Goal: Task Accomplishment & Management: Manage account settings

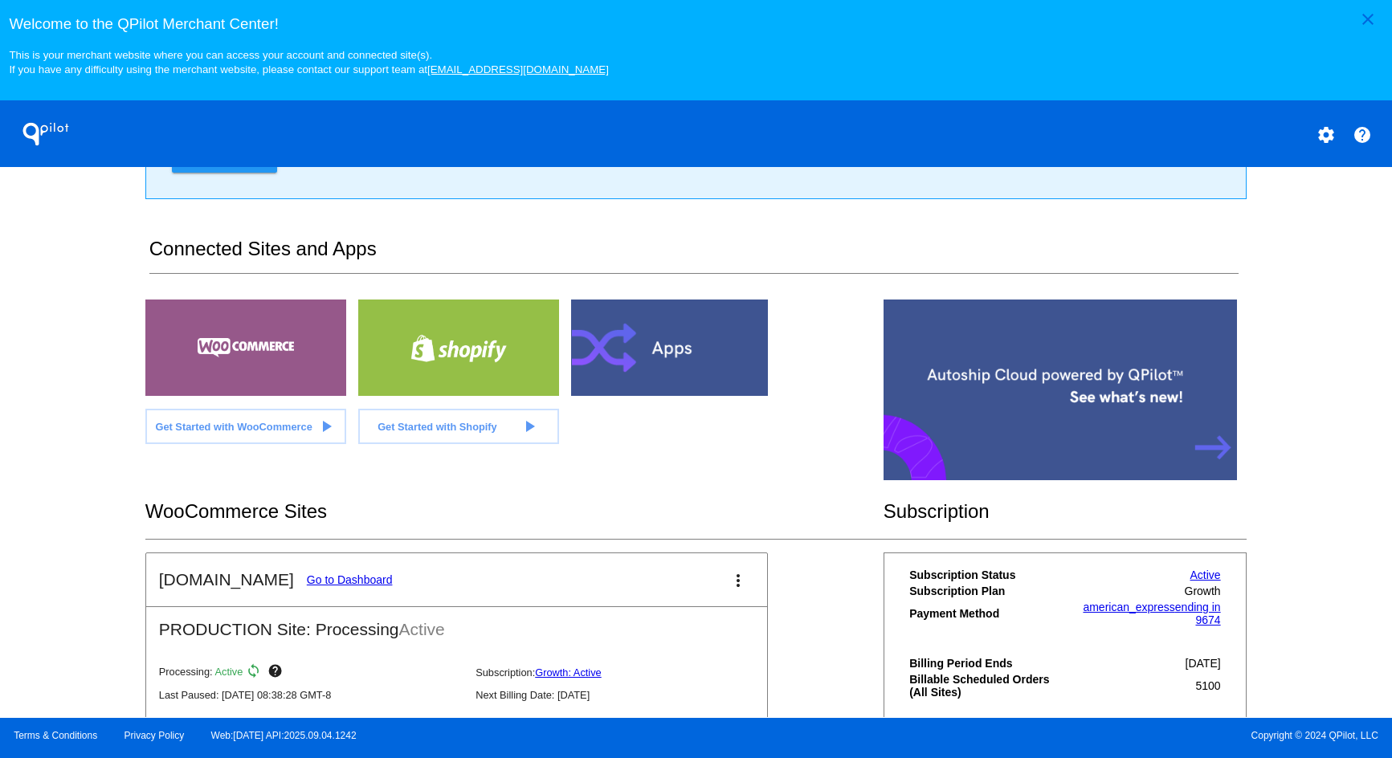
scroll to position [321, 0]
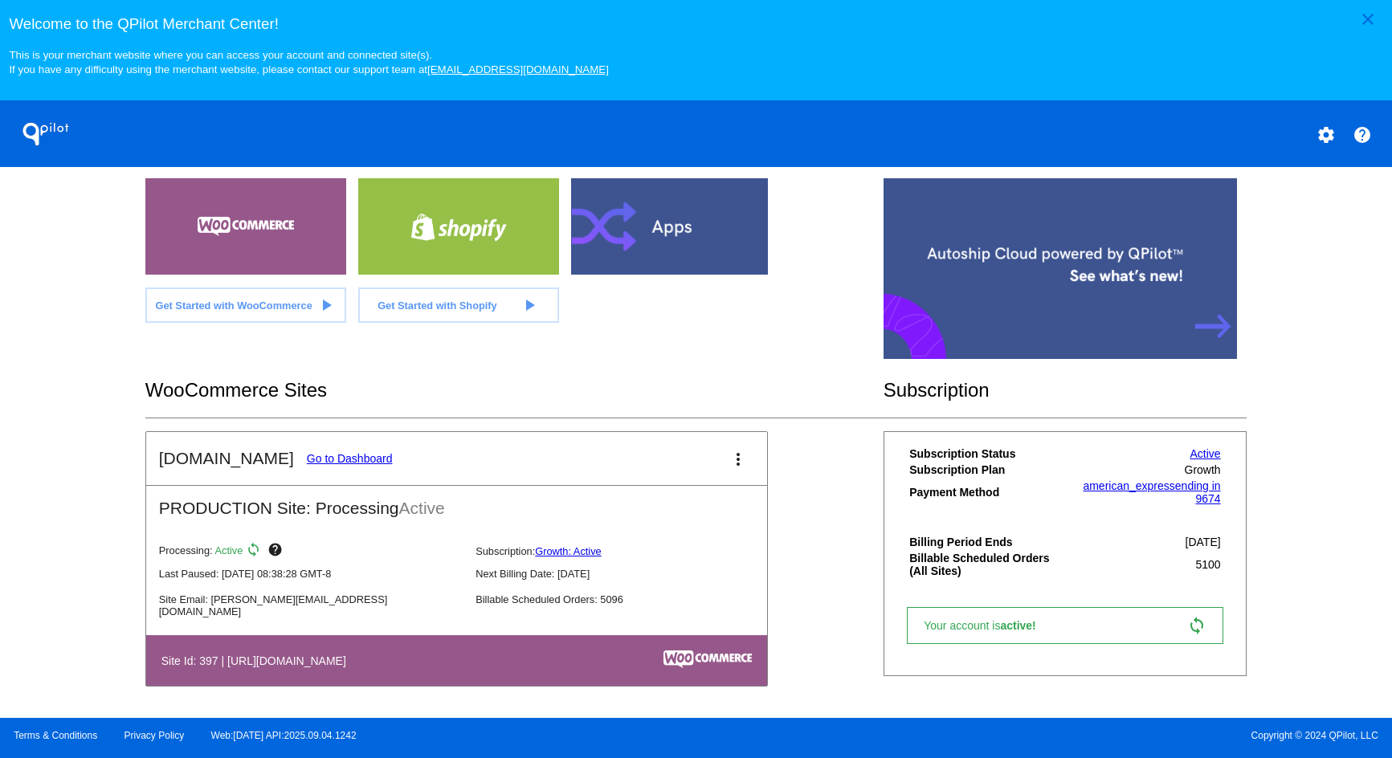
click at [332, 462] on link "Go to Dashboard" at bounding box center [350, 458] width 86 height 13
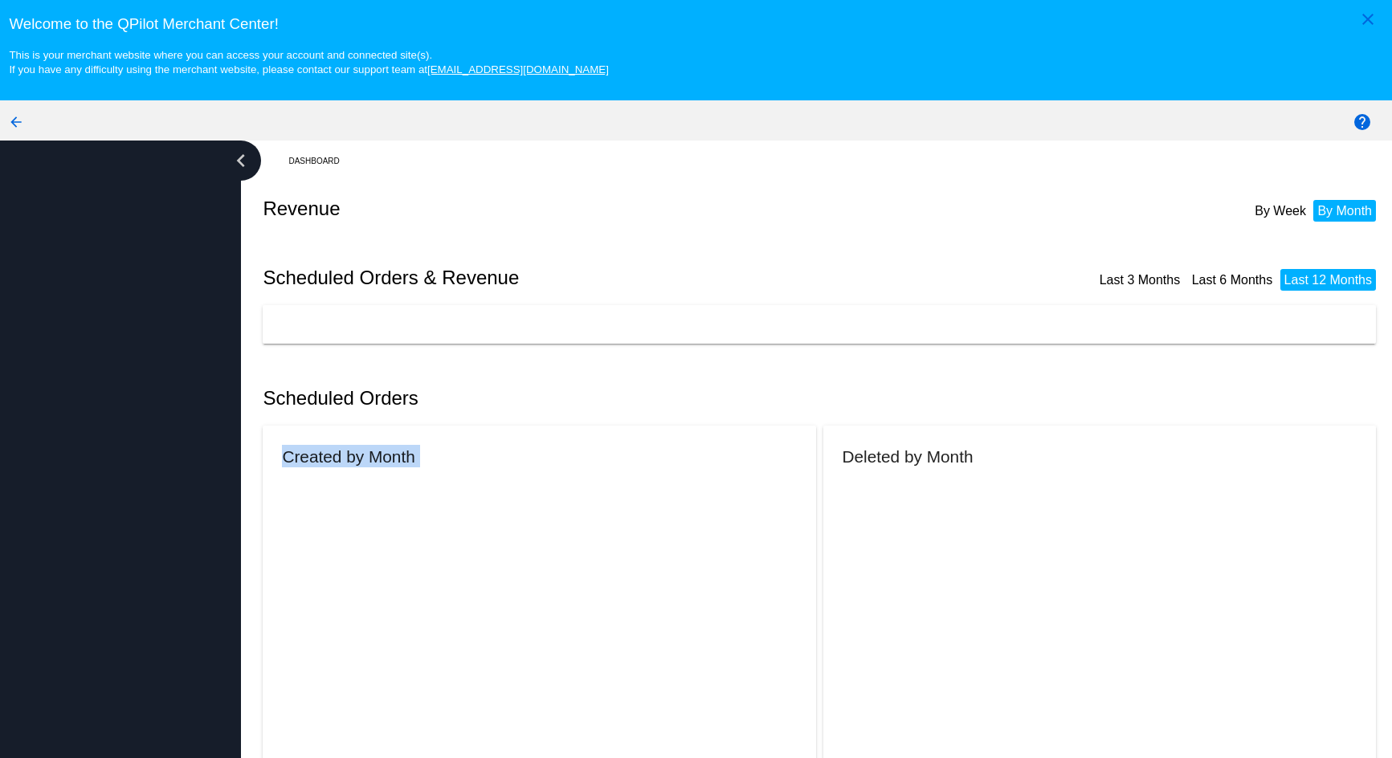
click at [332, 462] on h2 "Created by Month" at bounding box center [348, 456] width 133 height 18
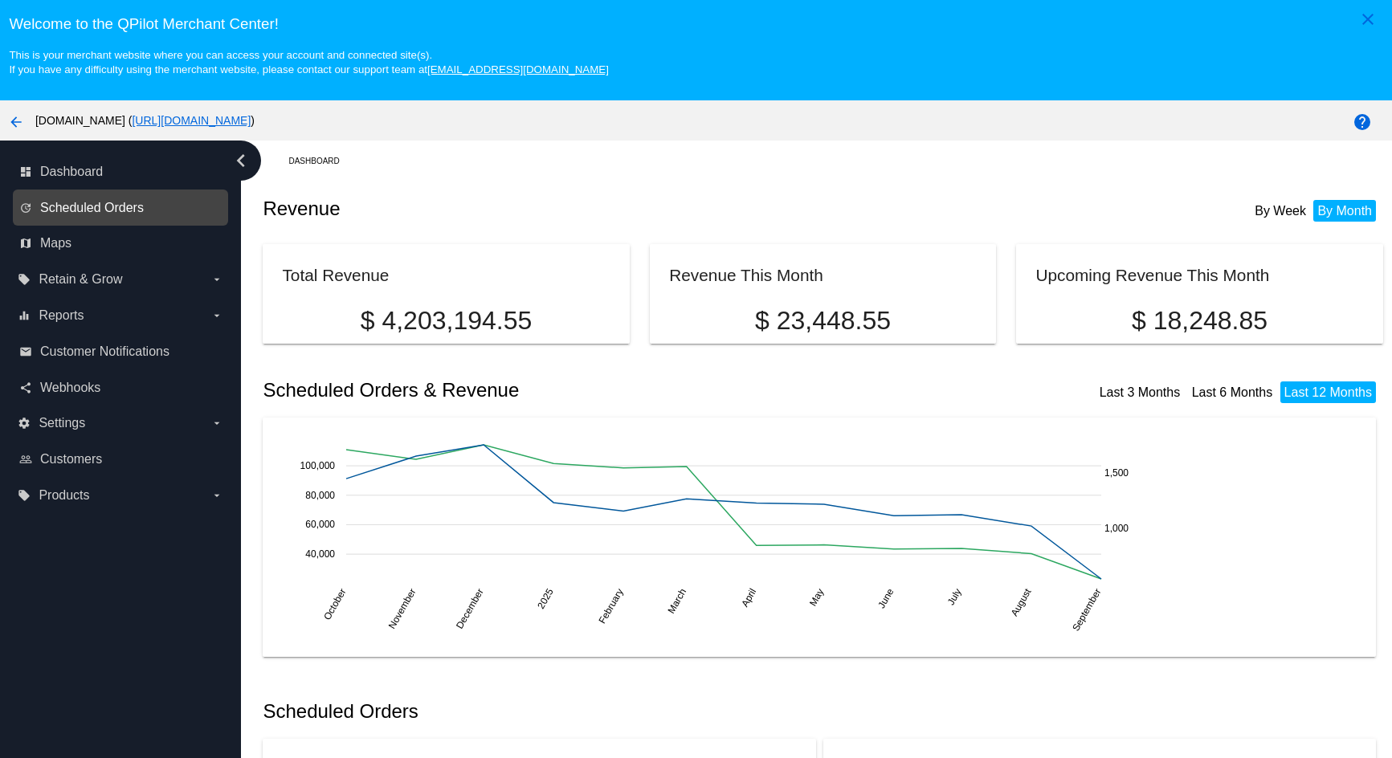
click at [108, 210] on span "Scheduled Orders" at bounding box center [92, 208] width 104 height 14
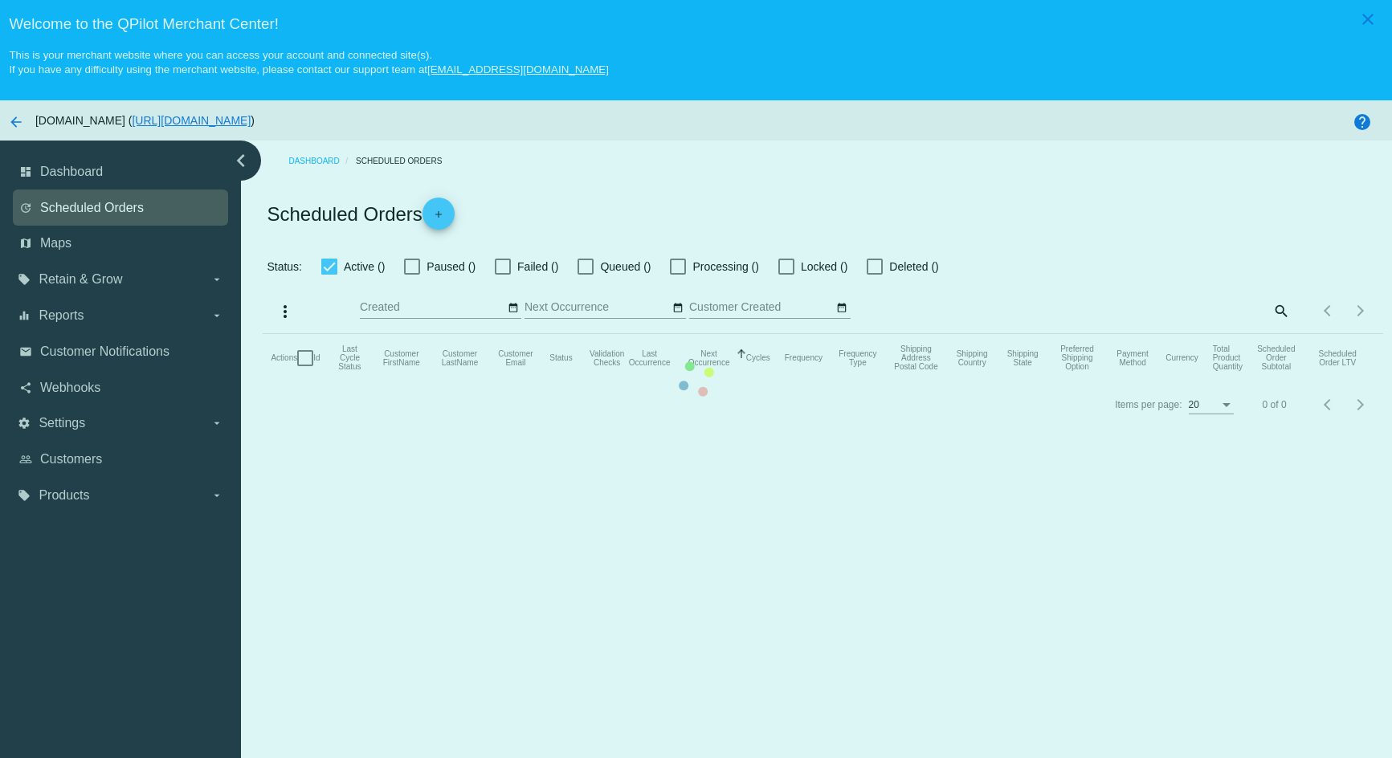
click at [263, 334] on mat-table "Actions Id Last Cycle Status Customer FirstName Customer LastName Customer Emai…" at bounding box center [823, 358] width 1120 height 48
checkbox input "true"
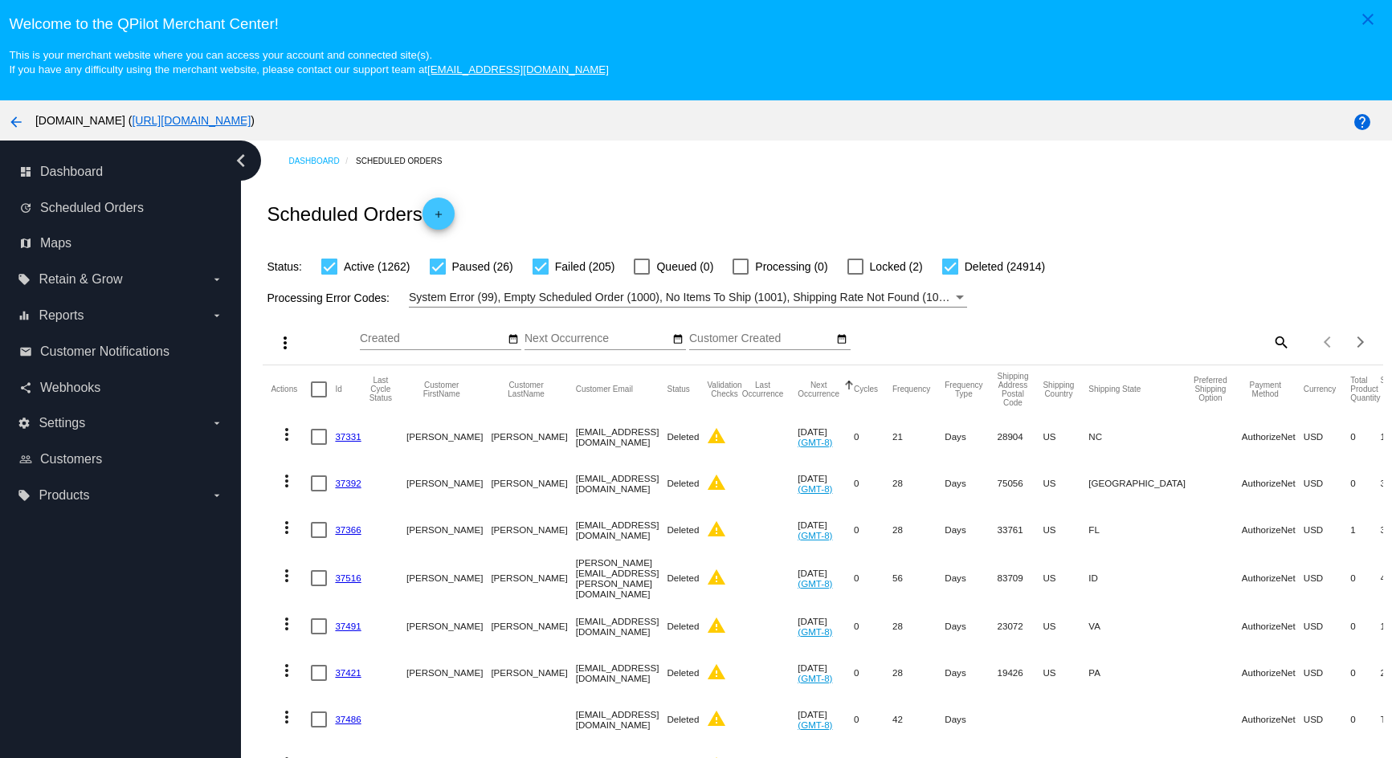
click at [1271, 341] on mat-icon "search" at bounding box center [1280, 341] width 19 height 25
click at [1092, 339] on input "Search" at bounding box center [1150, 339] width 279 height 13
paste input "[EMAIL_ADDRESS][DOMAIN_NAME]"
type input "[EMAIL_ADDRESS][DOMAIN_NAME]"
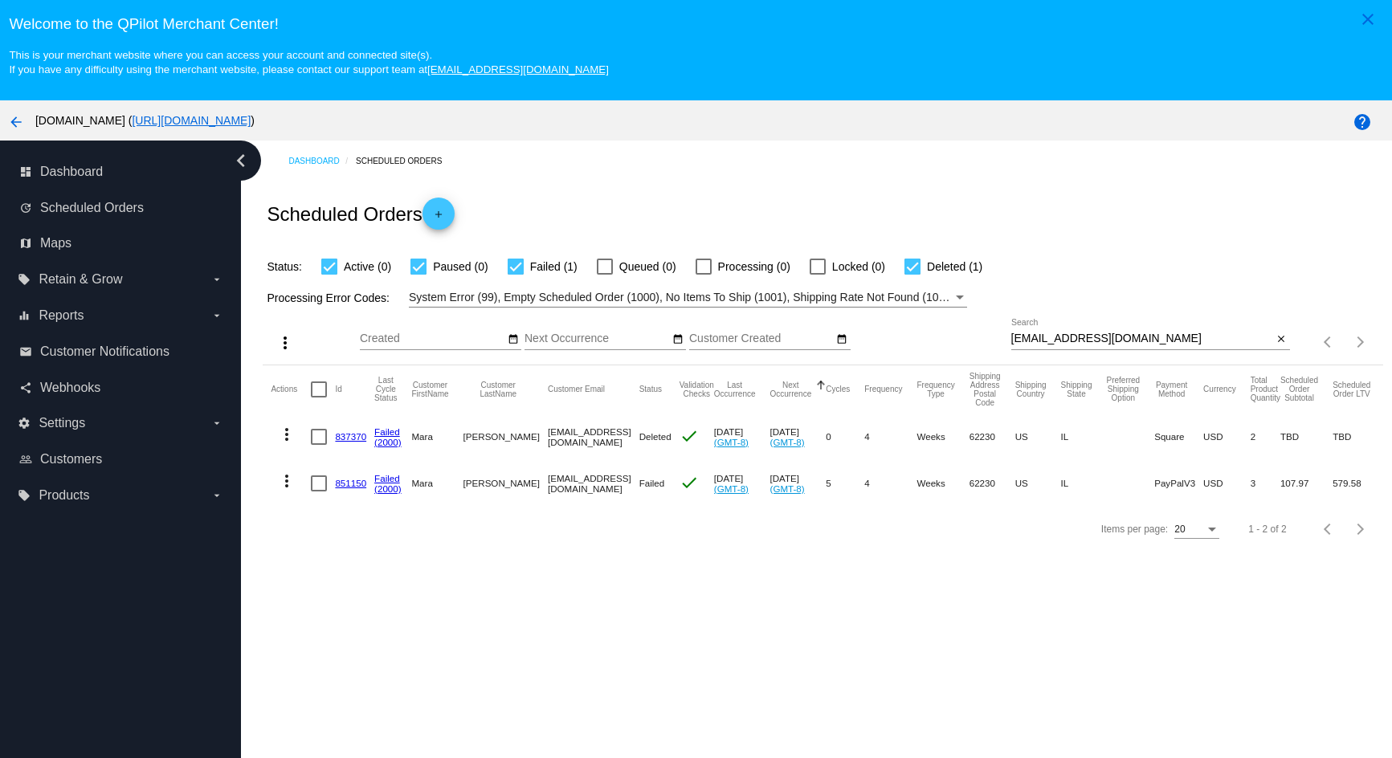
click at [341, 483] on link "851150" at bounding box center [350, 483] width 31 height 10
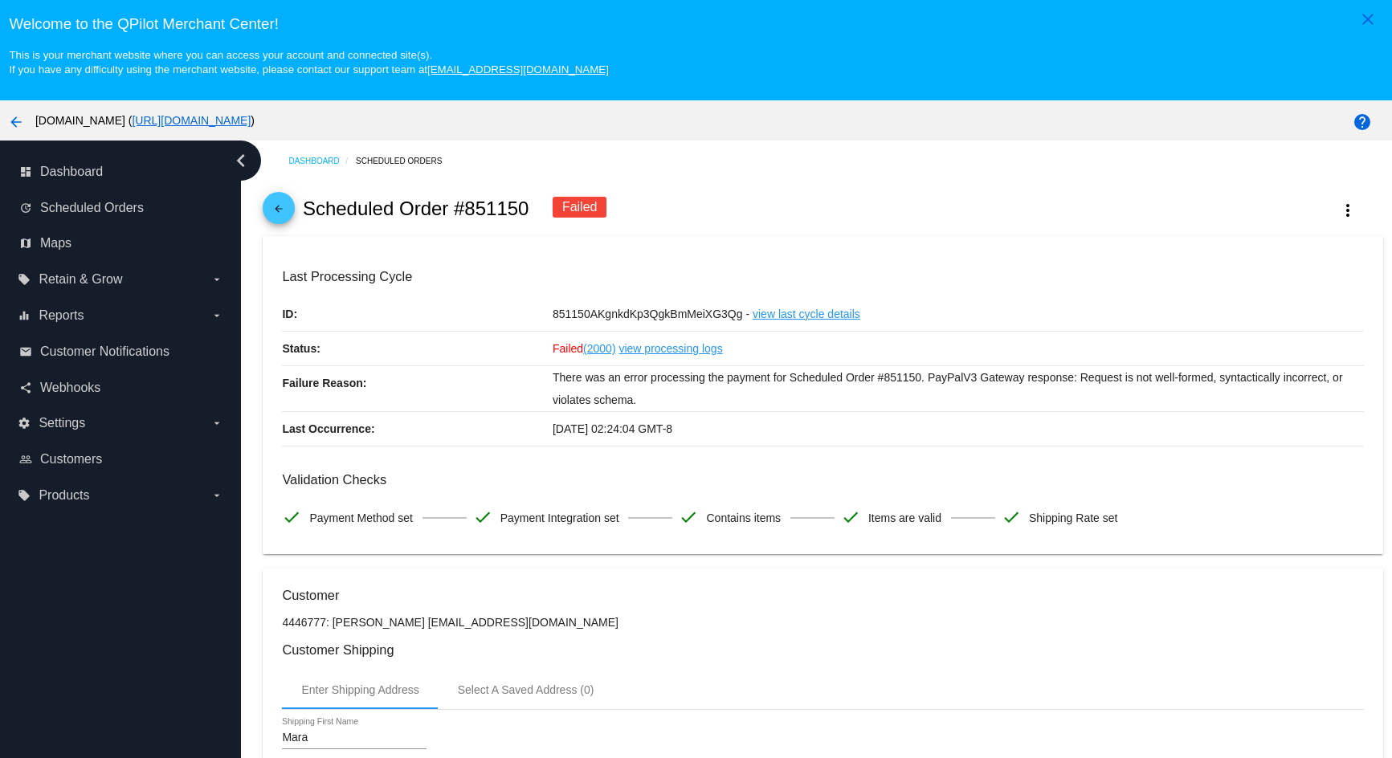
click at [280, 202] on span "arrow_back" at bounding box center [278, 211] width 19 height 39
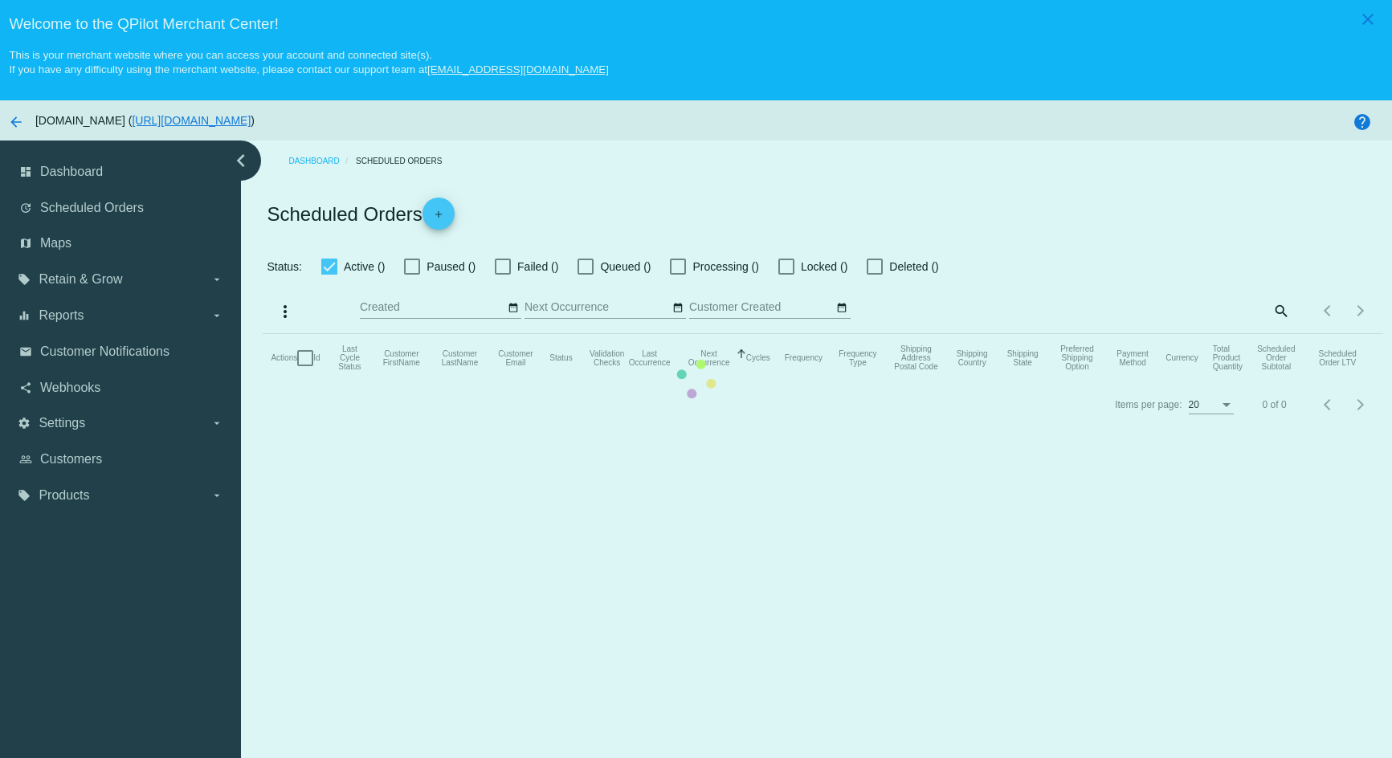
checkbox input "true"
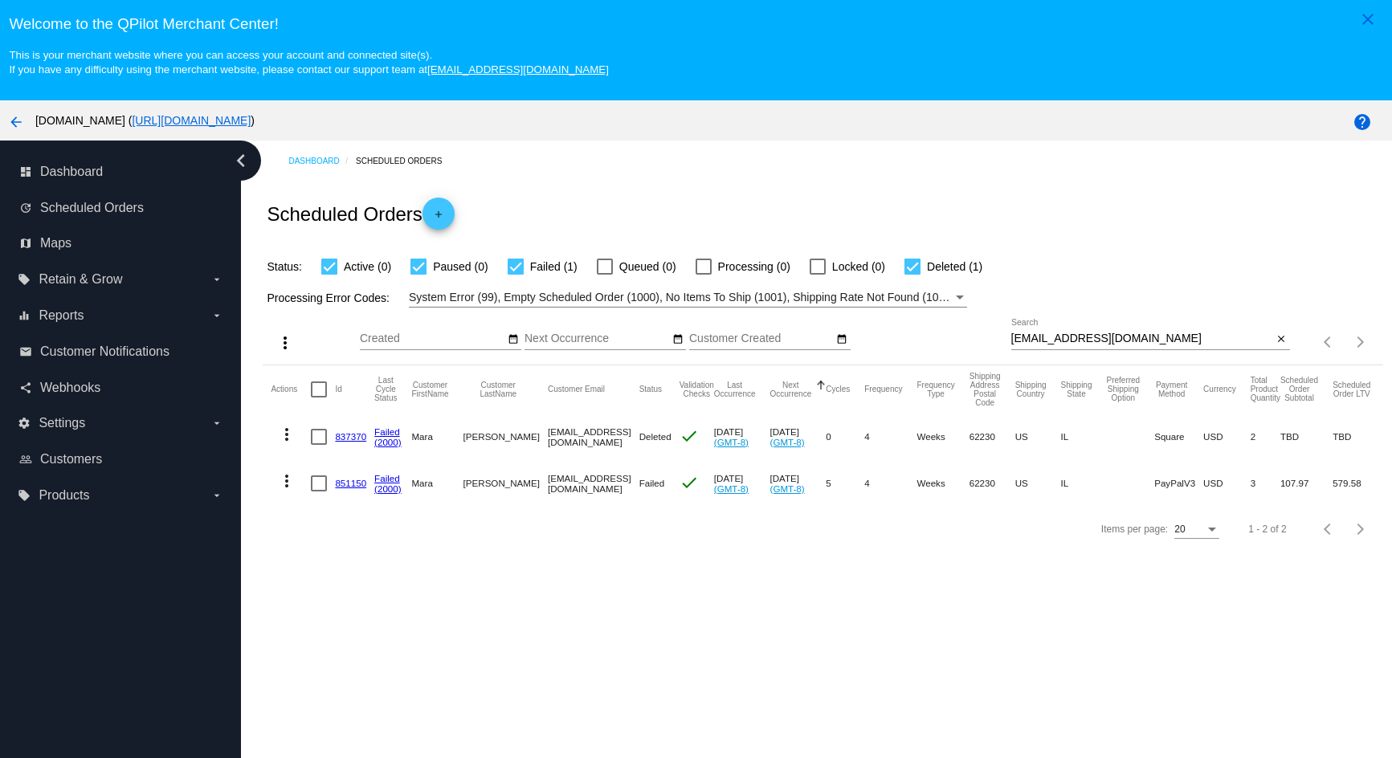
click at [349, 437] on link "837370" at bounding box center [350, 436] width 31 height 10
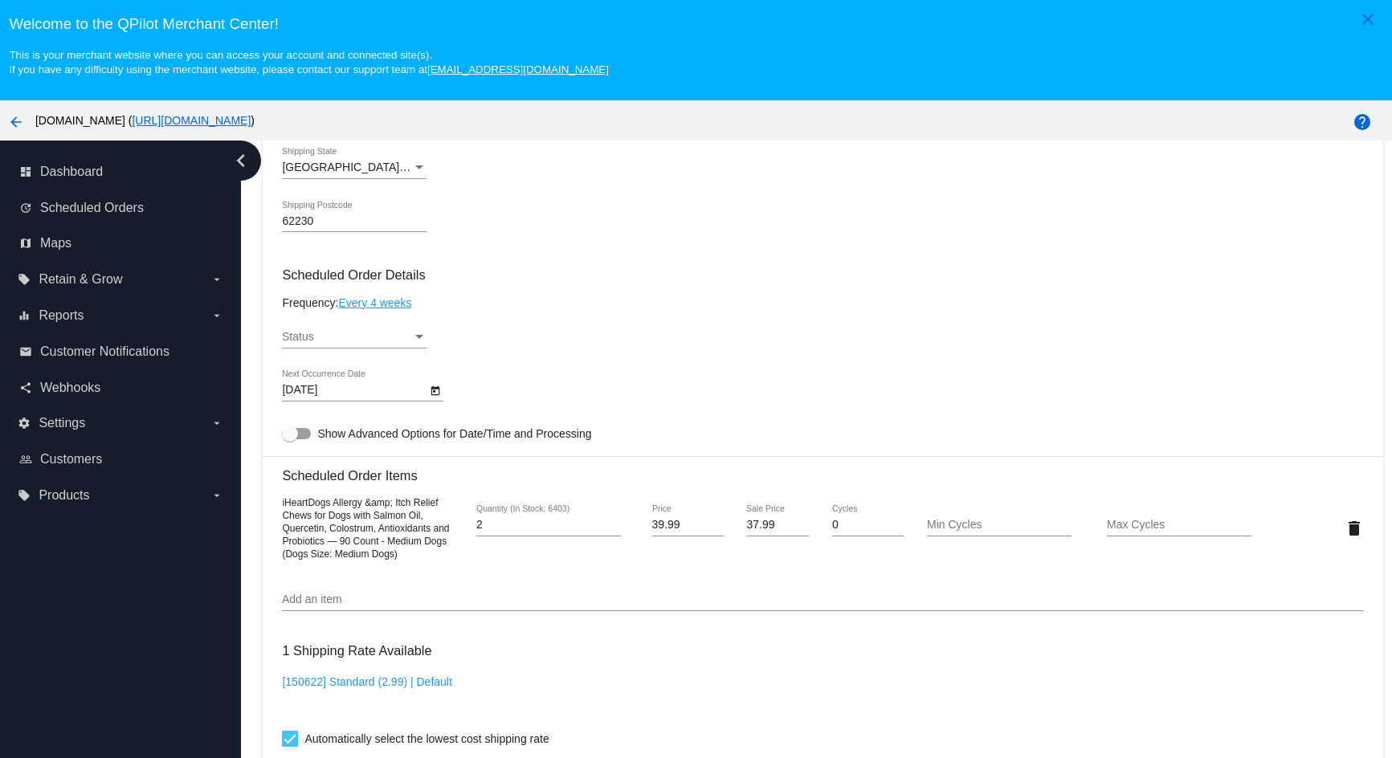
scroll to position [964, 0]
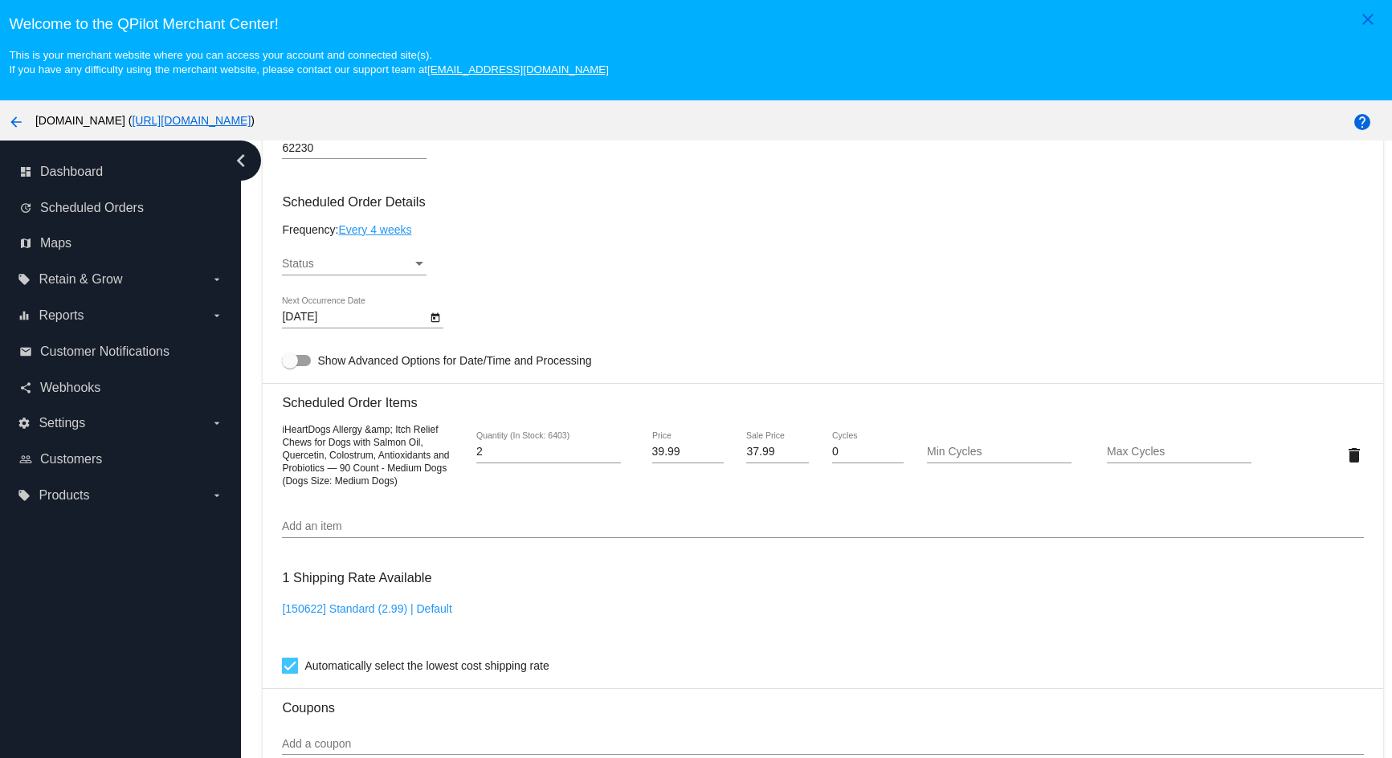
click at [435, 320] on icon "Open calendar" at bounding box center [435, 317] width 11 height 19
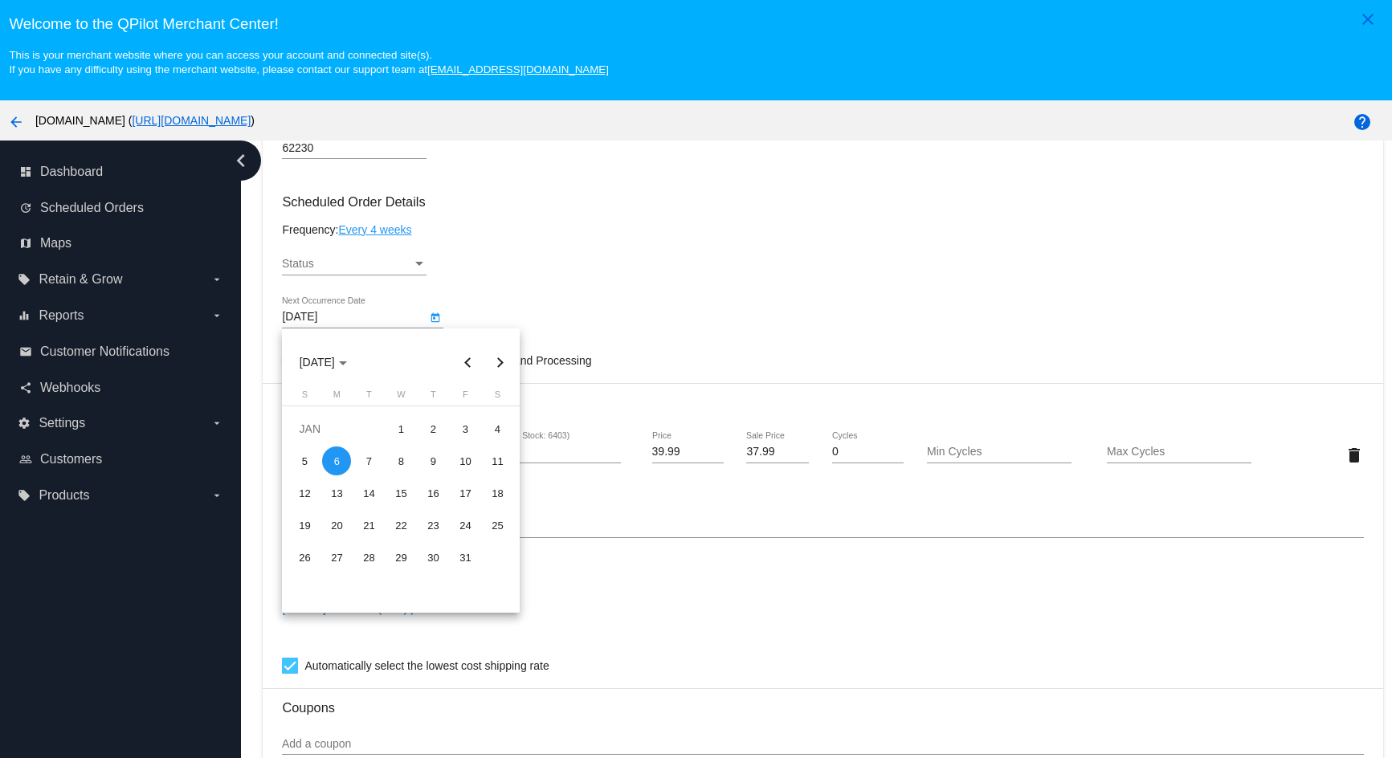
click at [637, 284] on div at bounding box center [696, 379] width 1392 height 758
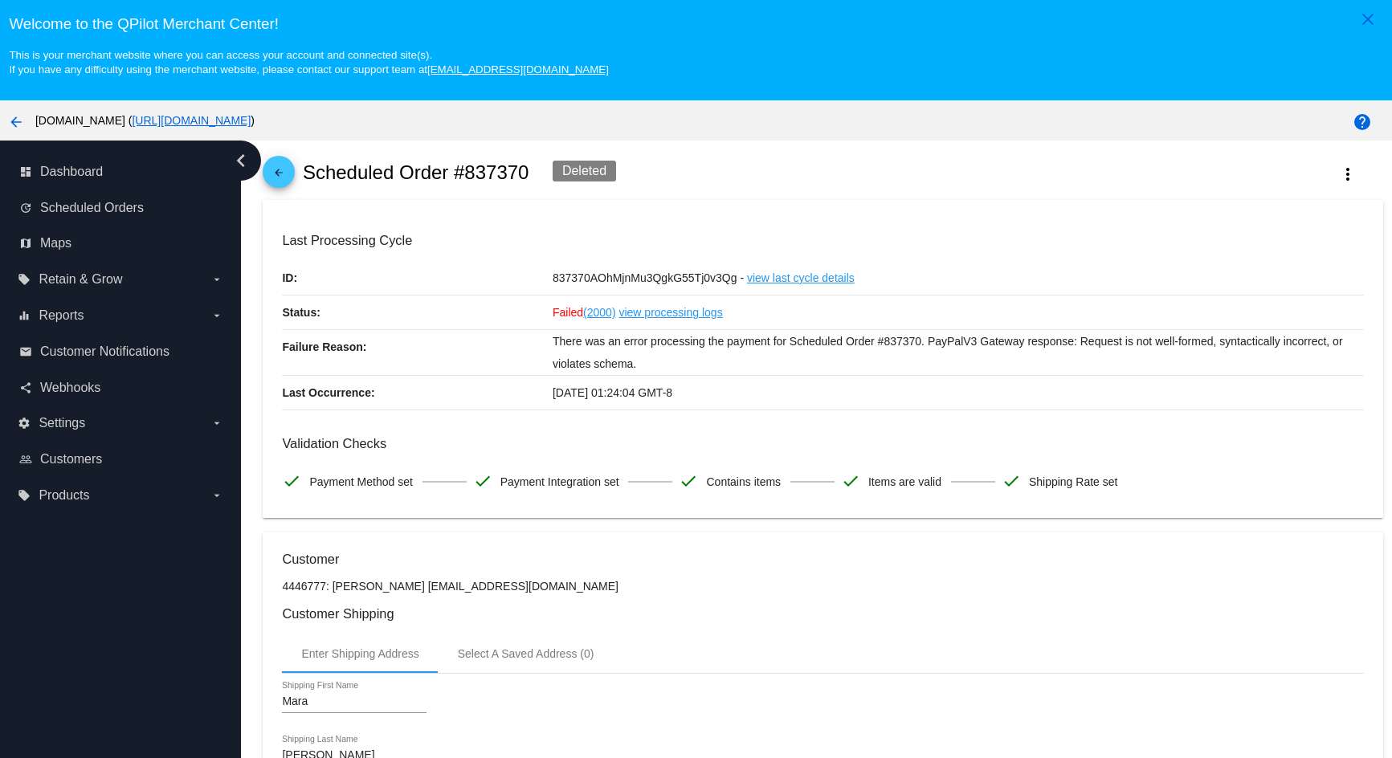
scroll to position [0, 0]
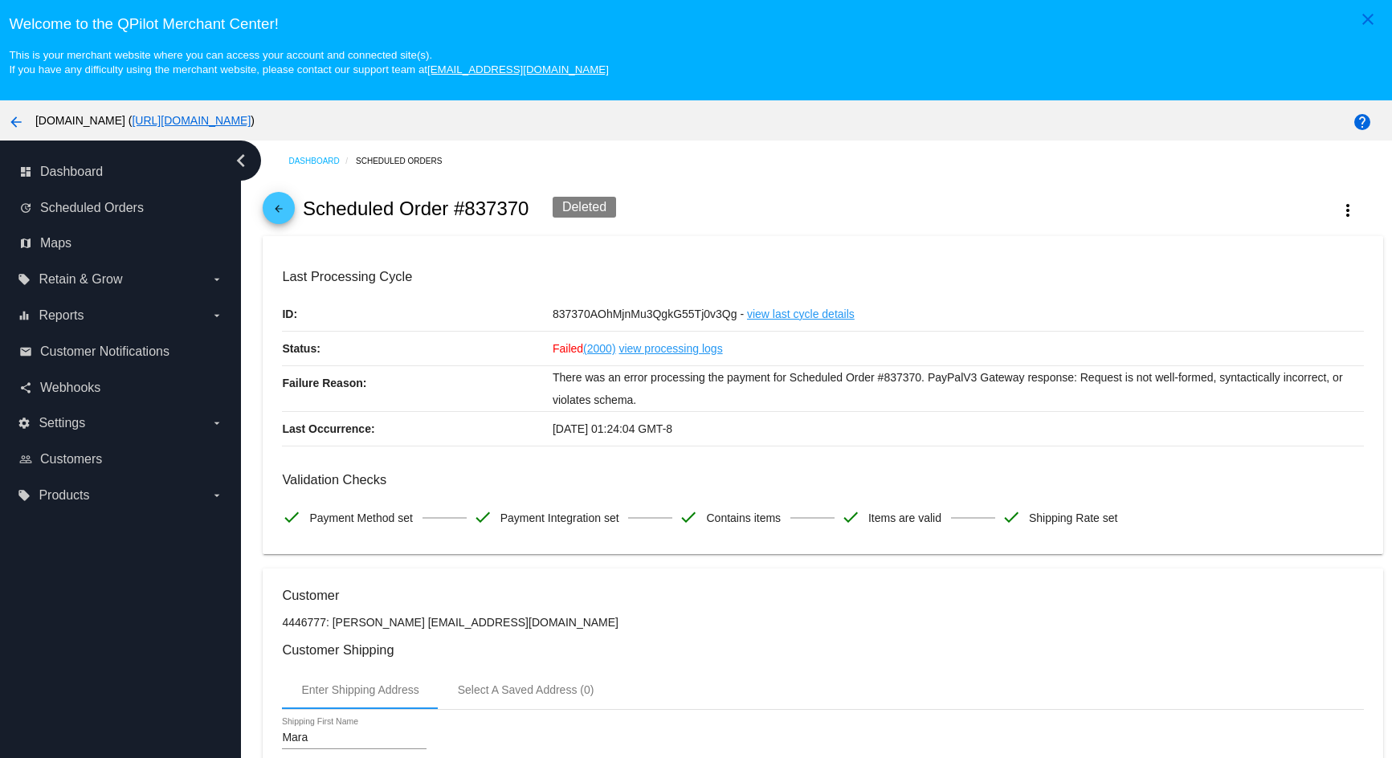
click at [283, 205] on mat-icon "arrow_back" at bounding box center [278, 212] width 19 height 19
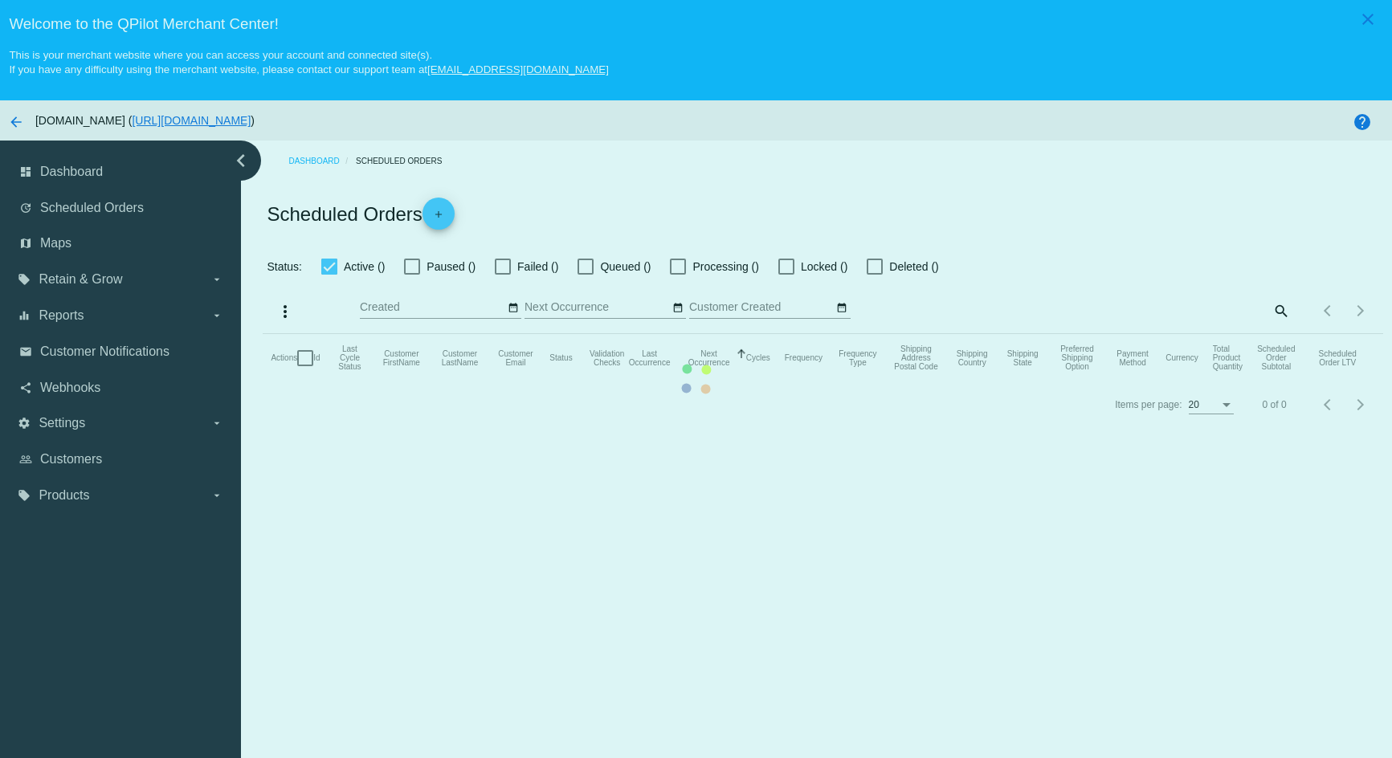
checkbox input "true"
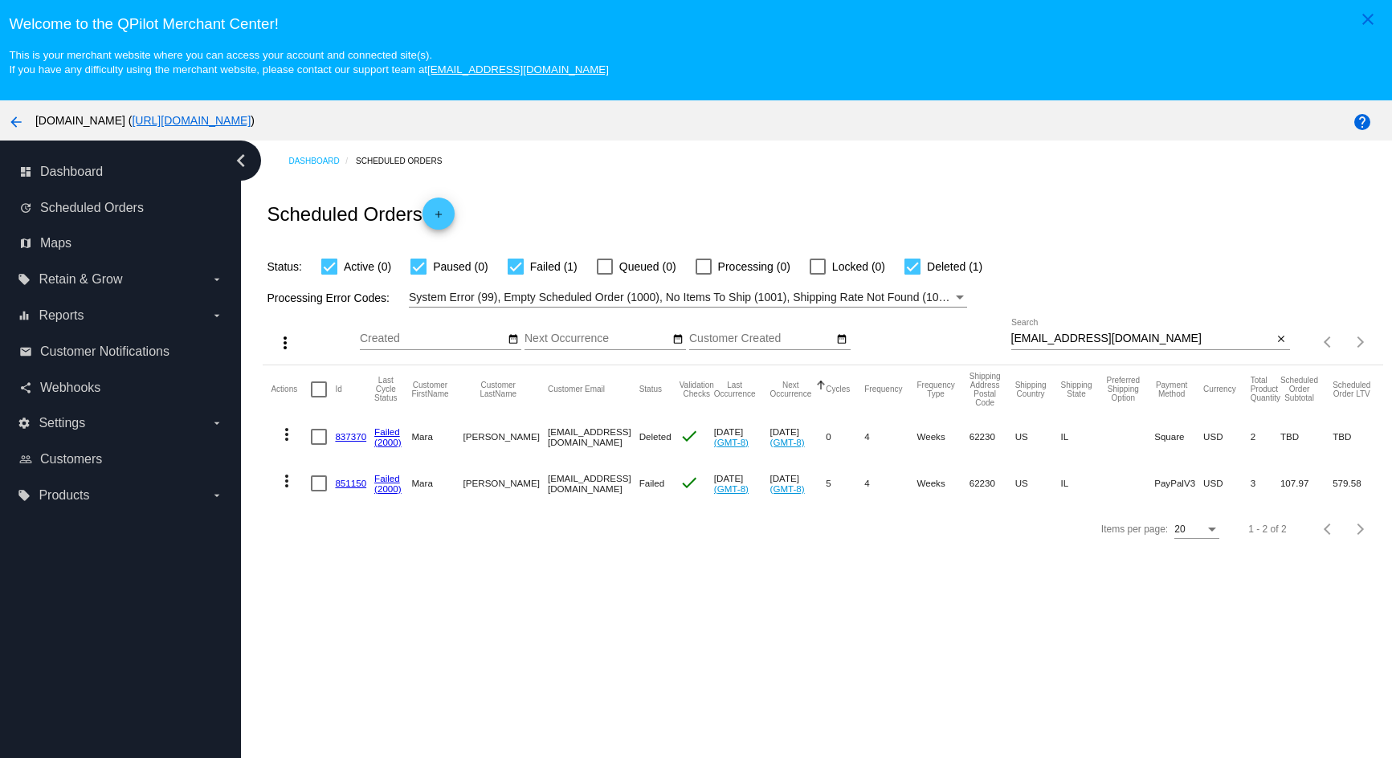
click at [345, 483] on link "851150" at bounding box center [350, 483] width 31 height 10
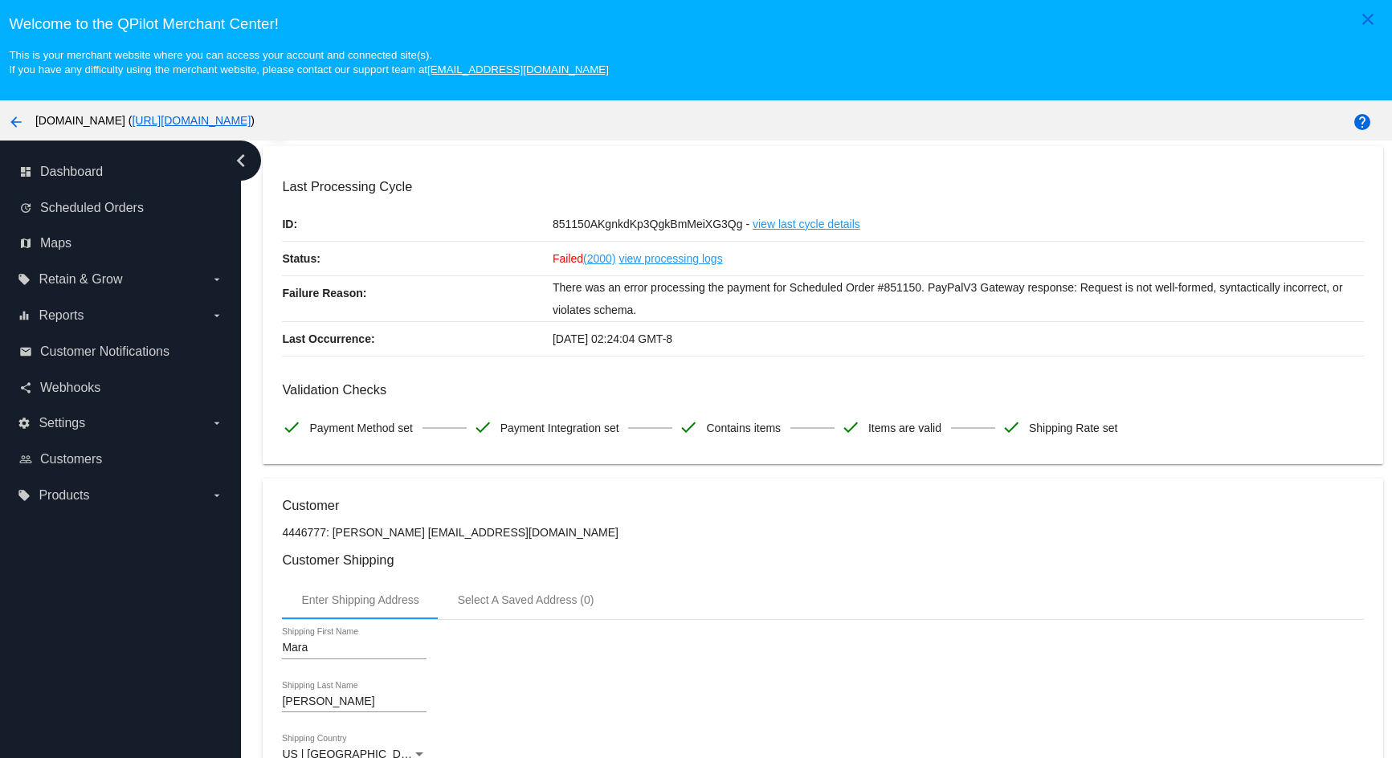
scroll to position [80, 0]
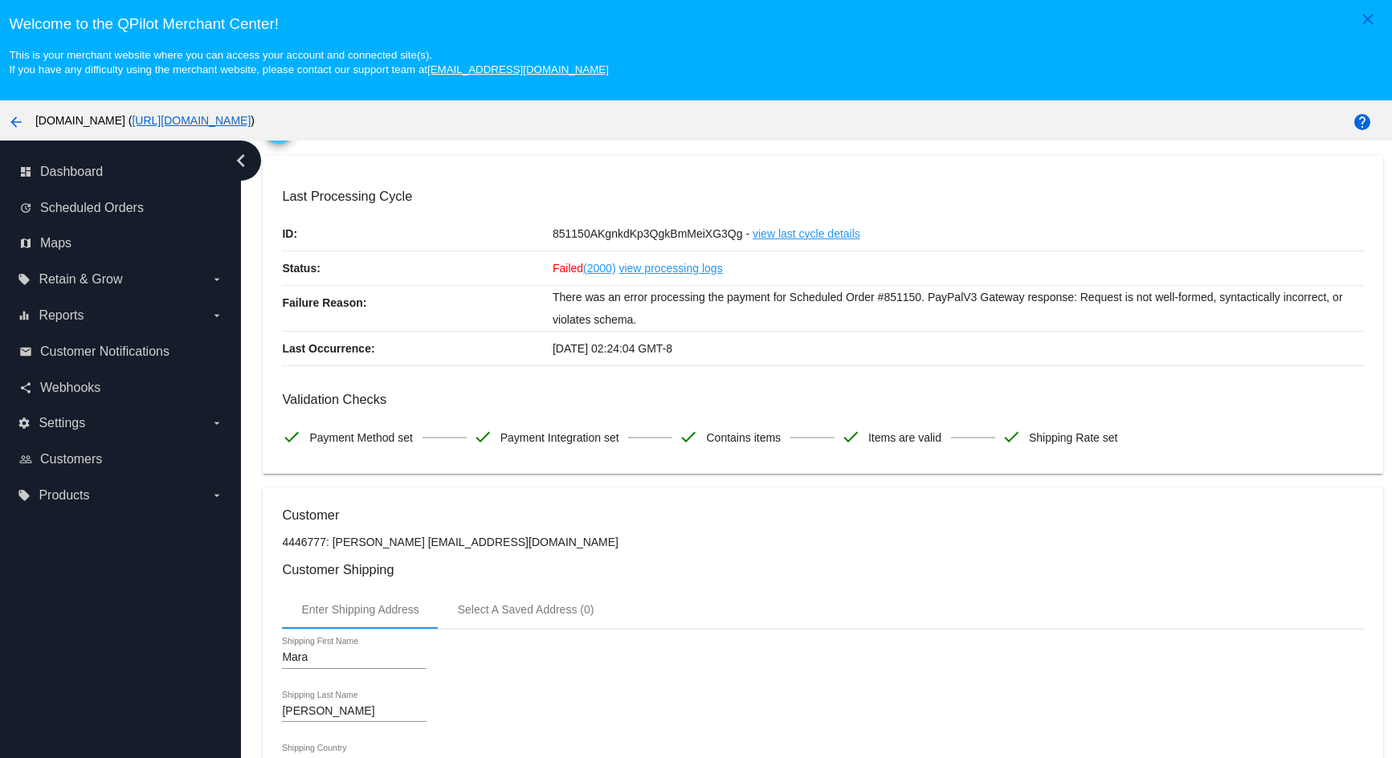
click at [672, 270] on link "view processing logs" at bounding box center [670, 268] width 104 height 34
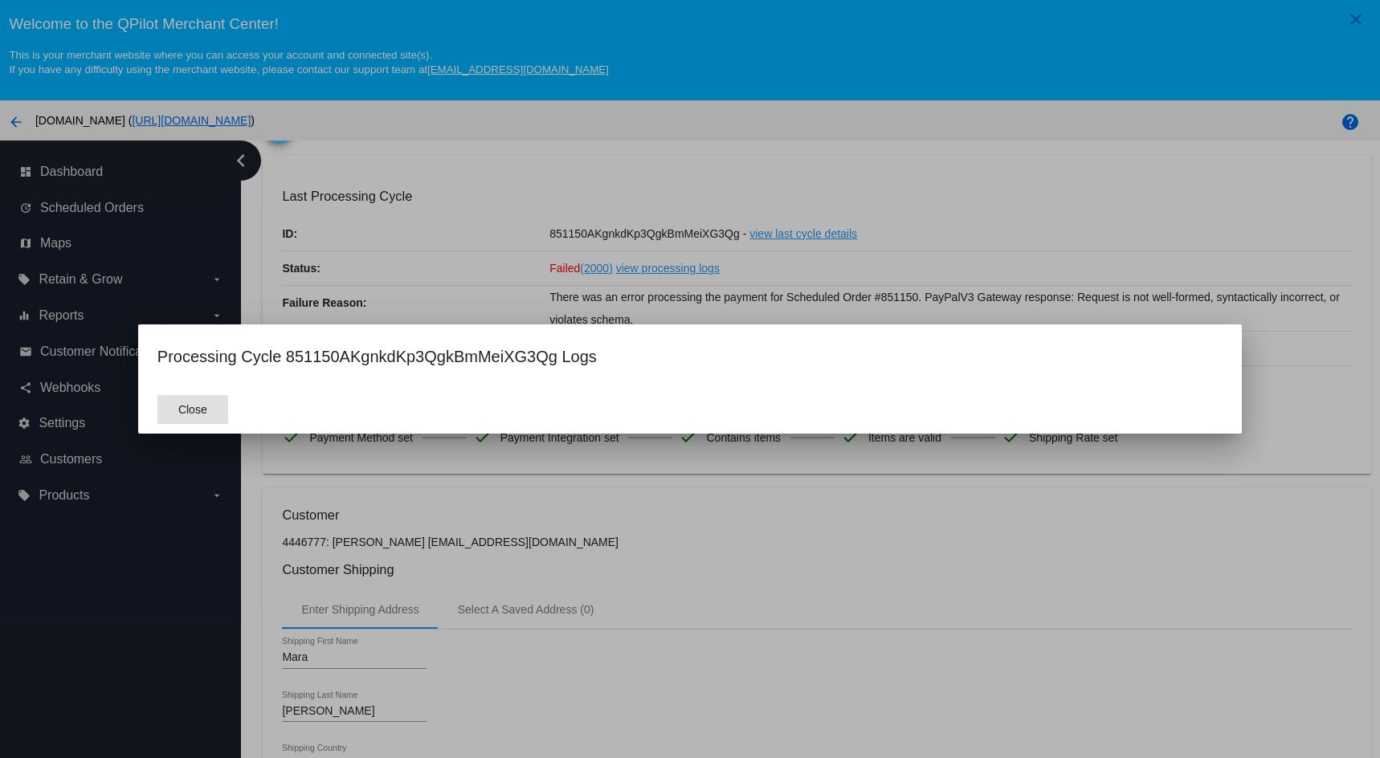
click at [183, 409] on app-scheduled-order-logs-dialog "Processing Cycle 851150AKgnkdKp3QgkBmMeiXG3Qg Logs Close" at bounding box center [689, 389] width 1065 height 90
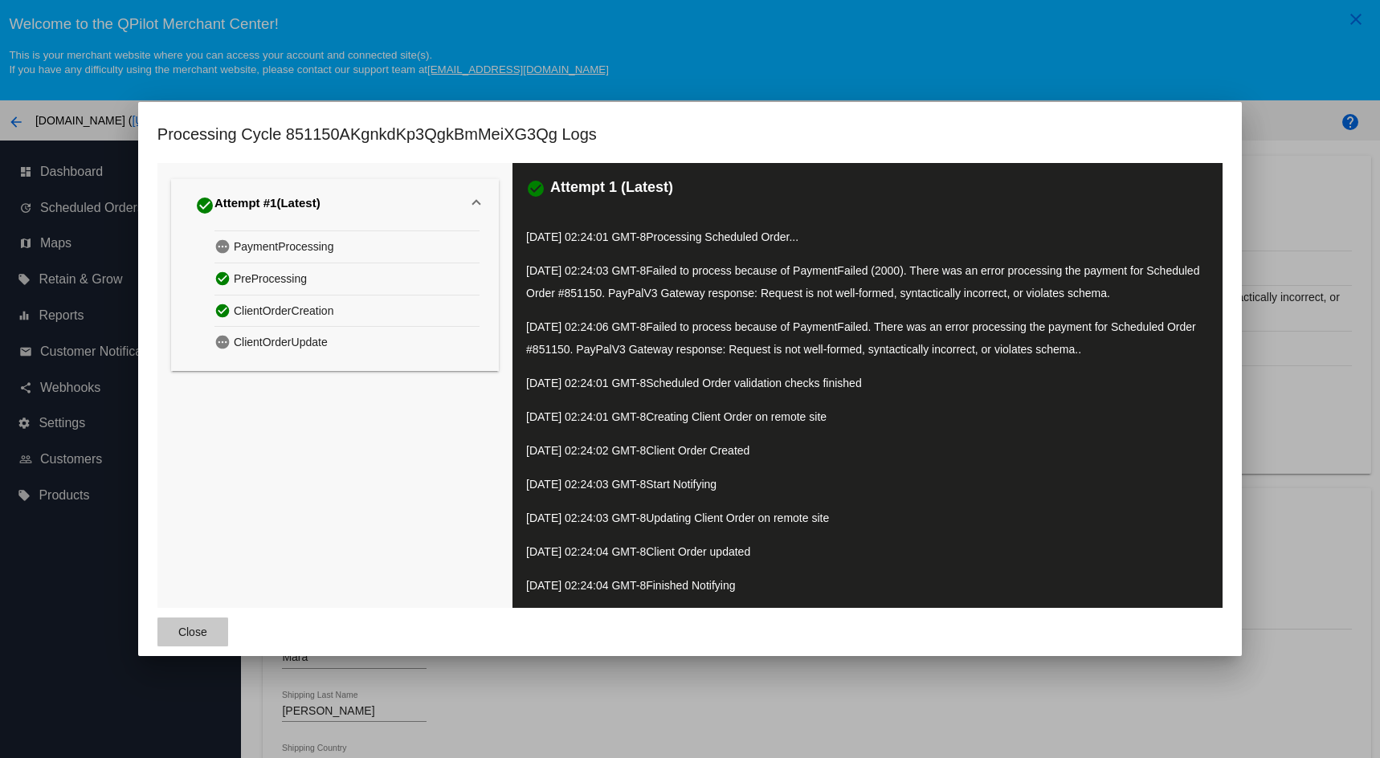
click at [192, 622] on button "Close" at bounding box center [192, 632] width 71 height 29
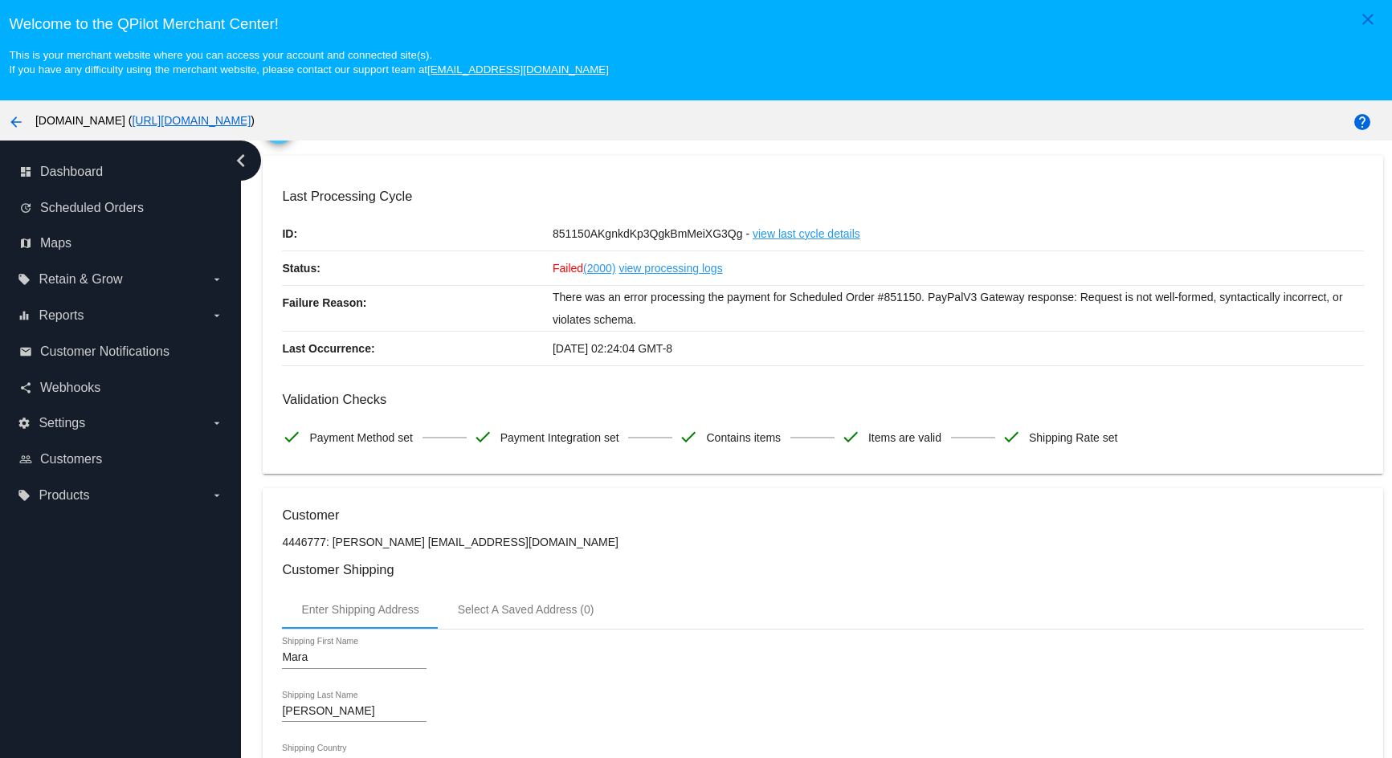
click at [598, 266] on link "(2000)" at bounding box center [599, 268] width 32 height 34
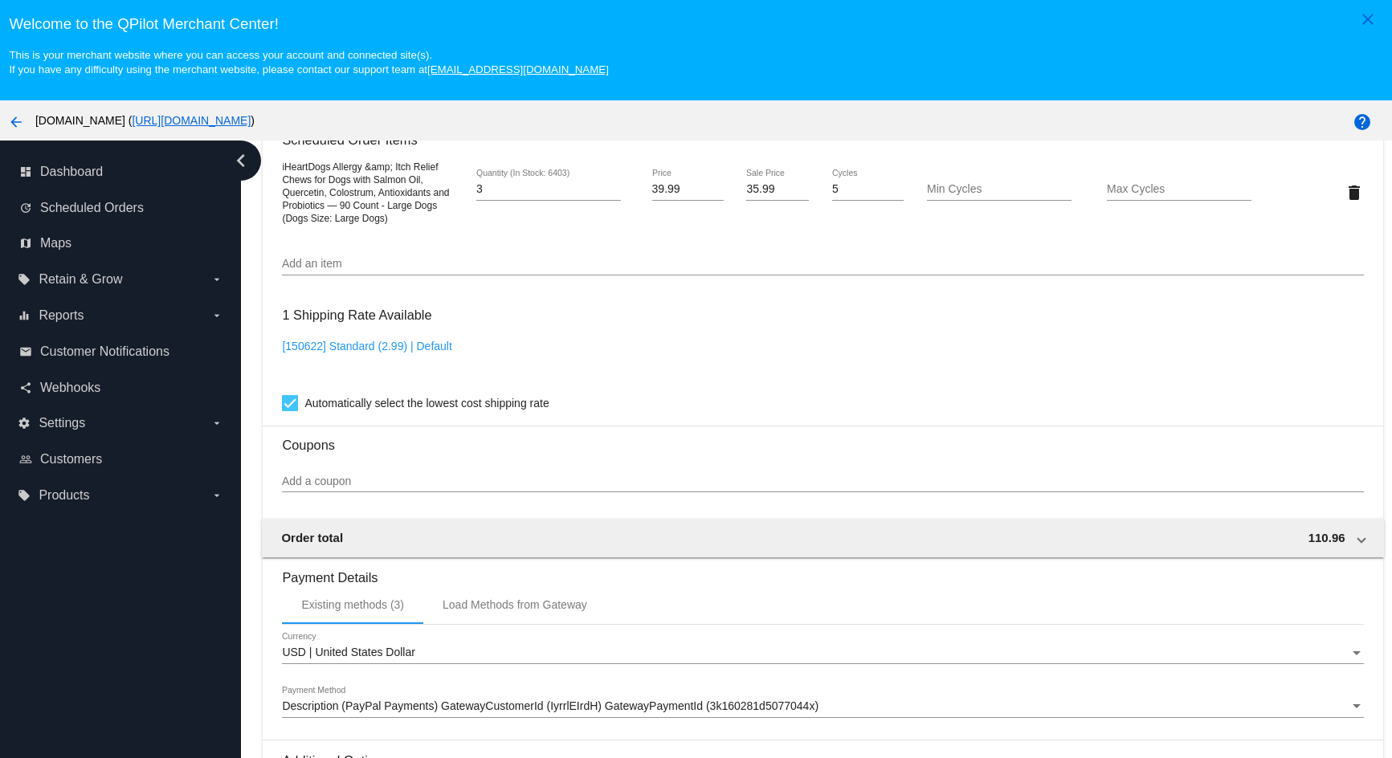
scroll to position [1374, 0]
